Goal: Task Accomplishment & Management: Use online tool/utility

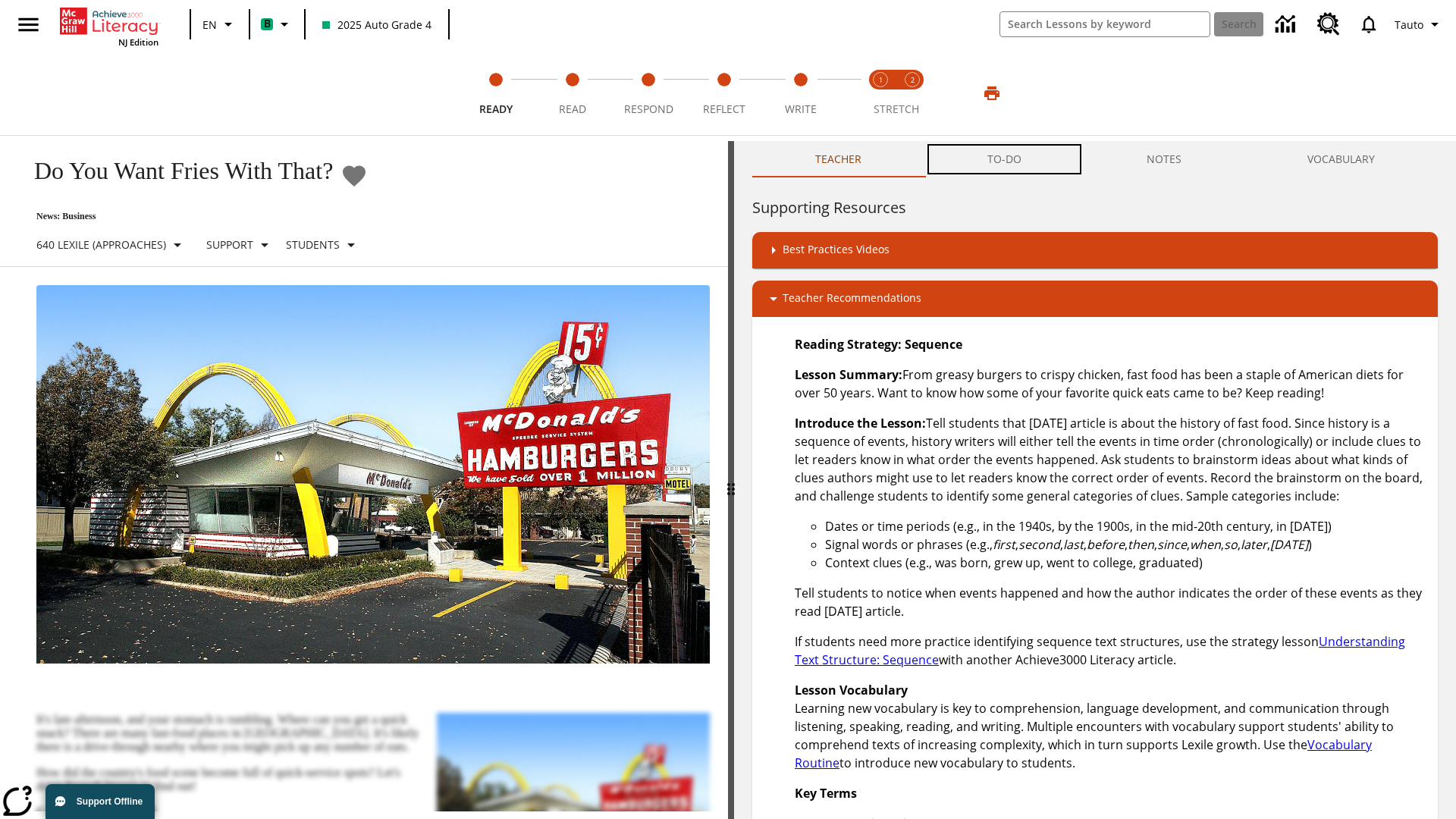
click at [1005, 160] on button "TO-DO" at bounding box center [1005, 159] width 160 height 36
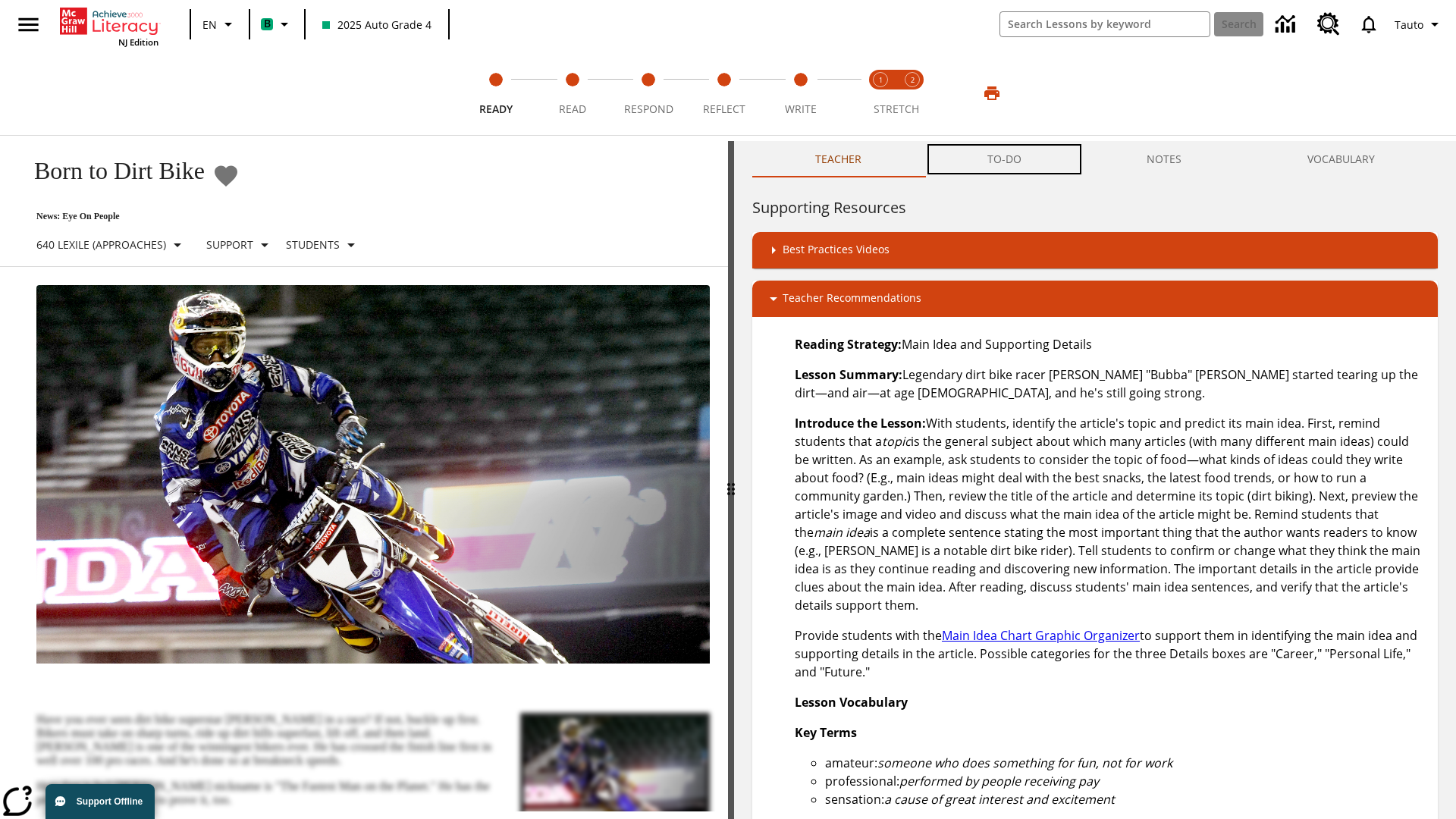
click at [1005, 160] on button "TO-DO" at bounding box center [1005, 159] width 160 height 36
